Goal: Information Seeking & Learning: Learn about a topic

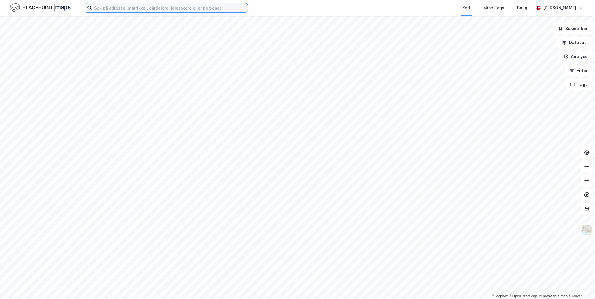
click at [220, 7] on input at bounding box center [170, 8] width 156 height 9
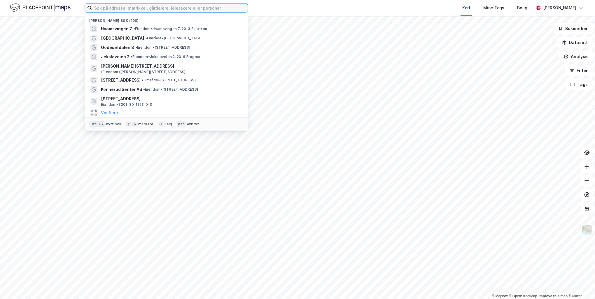
paste input "pilestredet 17"
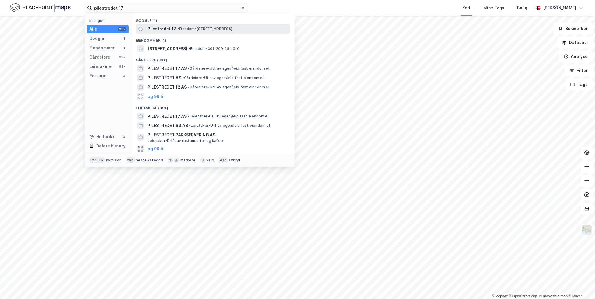
click at [207, 28] on span "• Eiendom • [STREET_ADDRESS]" at bounding box center [204, 29] width 55 height 5
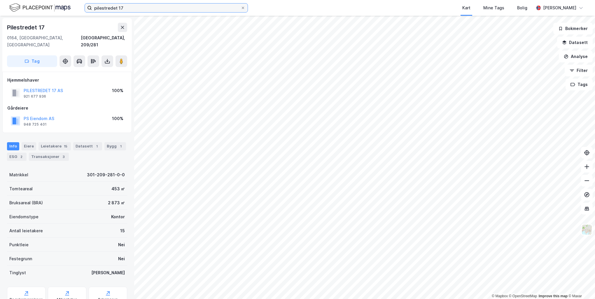
click at [127, 5] on input "pilestredet 17" at bounding box center [166, 8] width 149 height 9
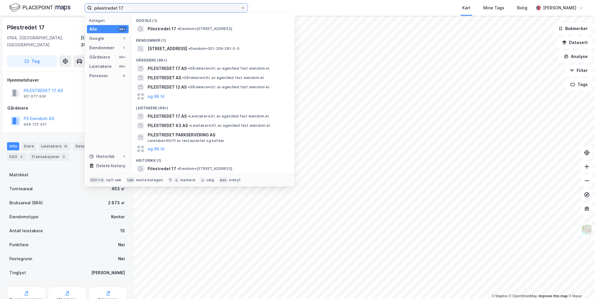
click at [127, 5] on input "pilestredet 17" at bounding box center [166, 8] width 149 height 9
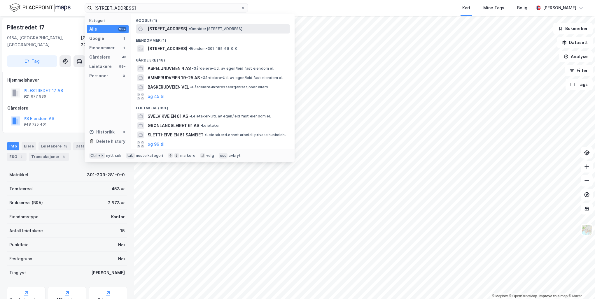
click at [155, 32] on span "[STREET_ADDRESS]" at bounding box center [168, 28] width 40 height 7
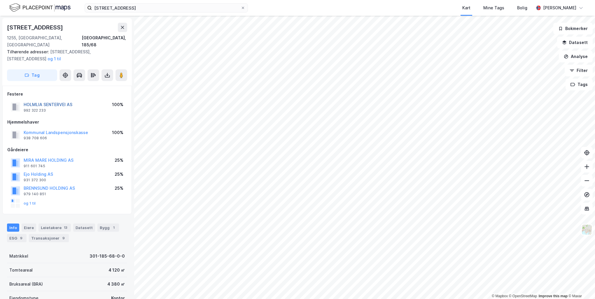
click at [0, 0] on button "HOLMLIA SENTERVEI AS" at bounding box center [0, 0] width 0 height 0
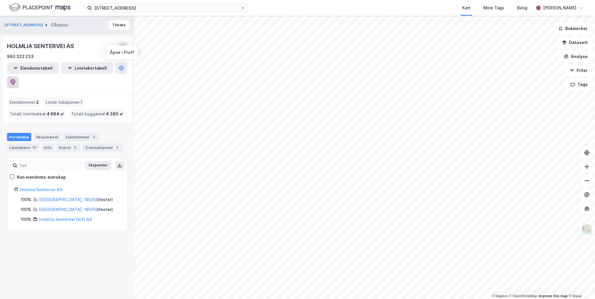
click at [19, 76] on button at bounding box center [13, 82] width 12 height 12
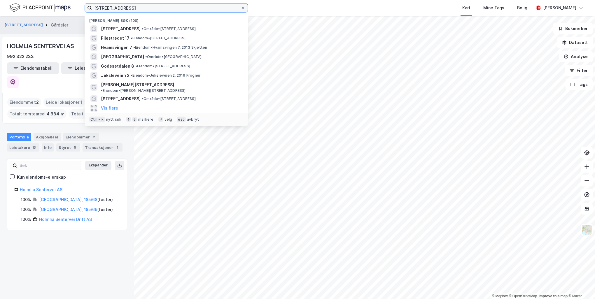
click at [203, 6] on input "[STREET_ADDRESS]" at bounding box center [166, 8] width 149 height 9
paste input "Røynebergsletta 27"
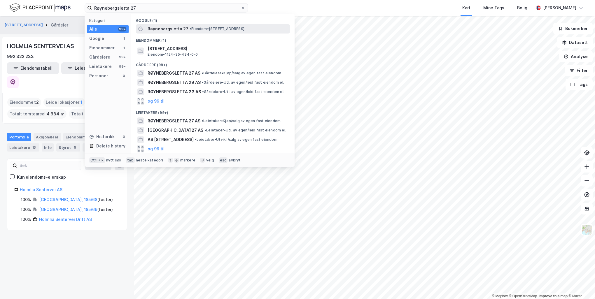
click at [171, 31] on span "Røynebergsletta 27" at bounding box center [168, 28] width 41 height 7
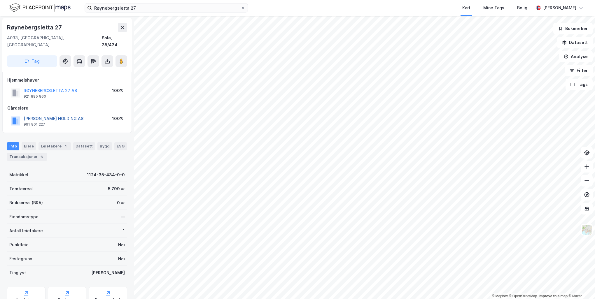
click at [0, 0] on button "[PERSON_NAME] HOLDING AS" at bounding box center [0, 0] width 0 height 0
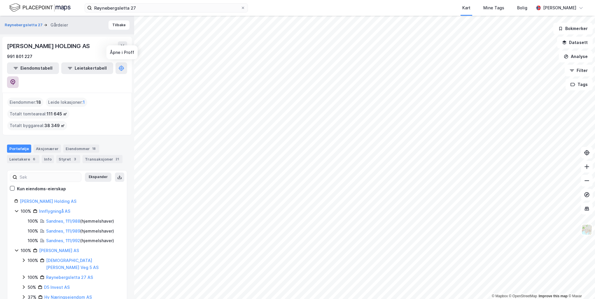
click at [15, 79] on icon at bounding box center [13, 82] width 5 height 6
click at [201, 9] on input "Røynebergsletta 27" at bounding box center [166, 8] width 149 height 9
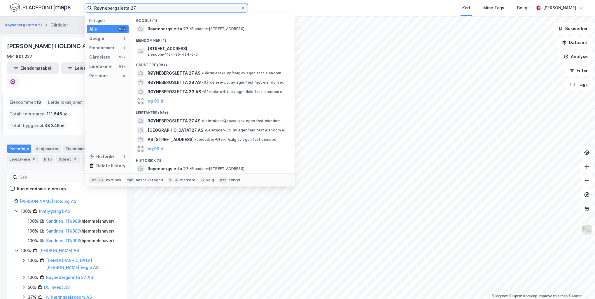
click at [201, 9] on input "Røynebergsletta 27" at bounding box center [166, 8] width 149 height 9
paste input "Hvamsvingen"
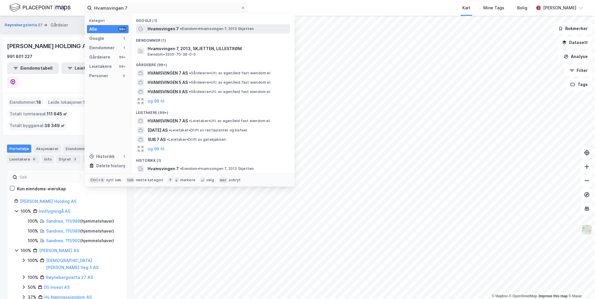
click at [195, 27] on span "• Eiendom • Hvamsvingen 7, 2013 Skjetten" at bounding box center [217, 29] width 74 height 5
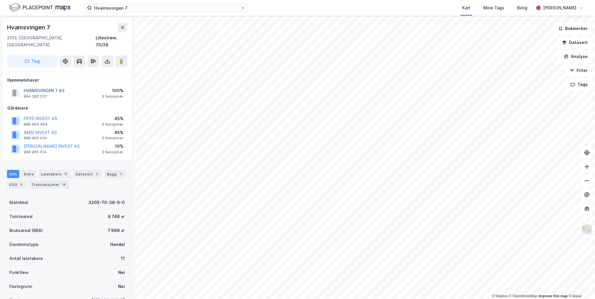
click at [0, 0] on button "HVAMSVINGEN 7 AS" at bounding box center [0, 0] width 0 height 0
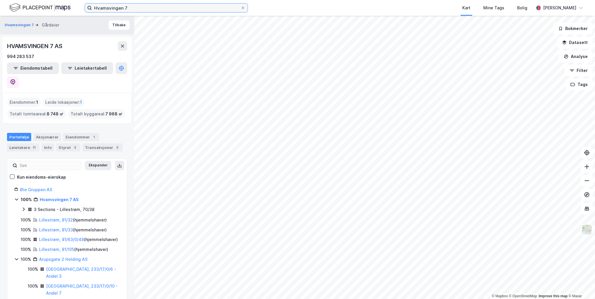
click at [152, 9] on input "Hvamsvingen 7" at bounding box center [166, 8] width 149 height 9
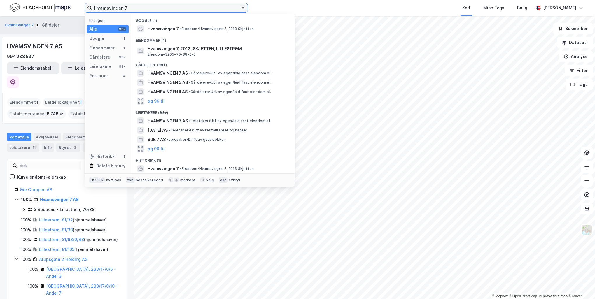
click at [152, 9] on input "Hvamsvingen 7" at bounding box center [166, 8] width 149 height 9
paste input "[STREET_ADDRESS]"
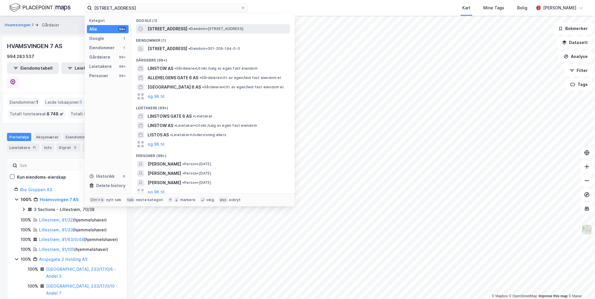
click at [188, 29] on span "• Eiendom • [STREET_ADDRESS]" at bounding box center [215, 29] width 55 height 5
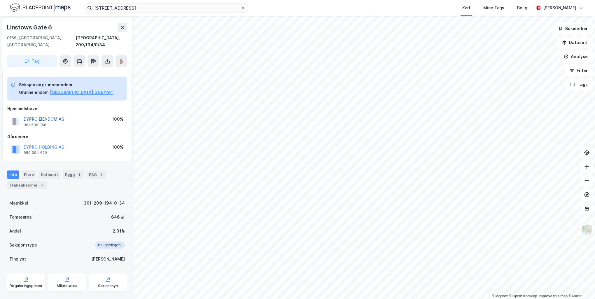
click at [0, 0] on button "DYPRO EIENDOM AS" at bounding box center [0, 0] width 0 height 0
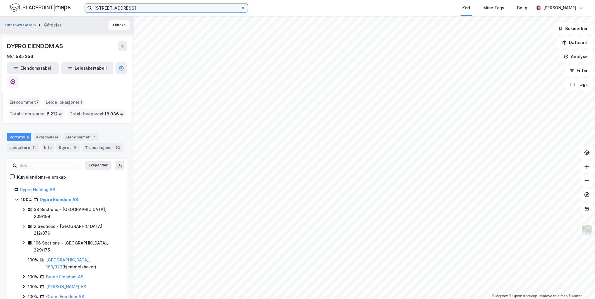
click at [129, 6] on input "[STREET_ADDRESS]" at bounding box center [166, 8] width 149 height 9
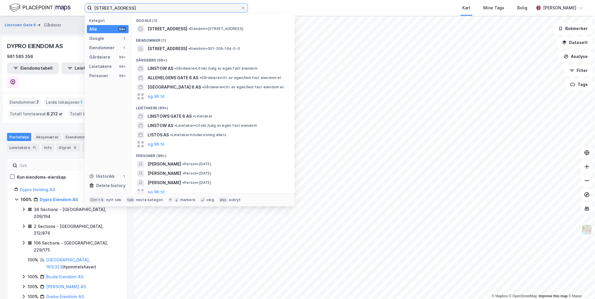
click at [129, 6] on input "[STREET_ADDRESS]" at bounding box center [166, 8] width 149 height 9
paste input "Bragernes Torg 11"
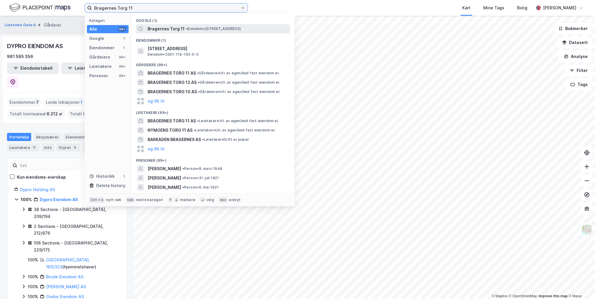
type input "Bragernes Torg 11"
click at [162, 29] on span "Bragernes Torg 11" at bounding box center [166, 28] width 37 height 7
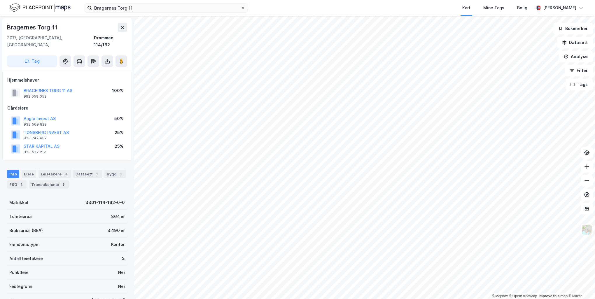
click at [49, 87] on div "BRAGERNES TORG 11 AS" at bounding box center [48, 90] width 49 height 7
click at [0, 0] on button "BRAGERNES TORG 11 AS" at bounding box center [0, 0] width 0 height 0
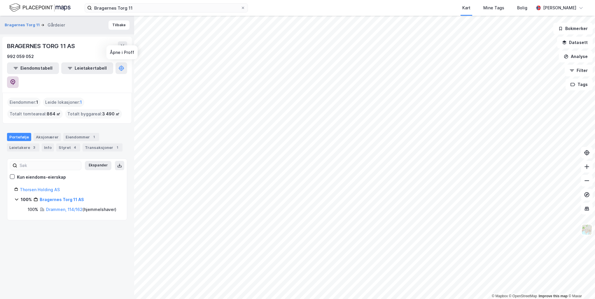
click at [14, 81] on icon at bounding box center [13, 82] width 2 height 2
